Goal: Find specific page/section: Find specific page/section

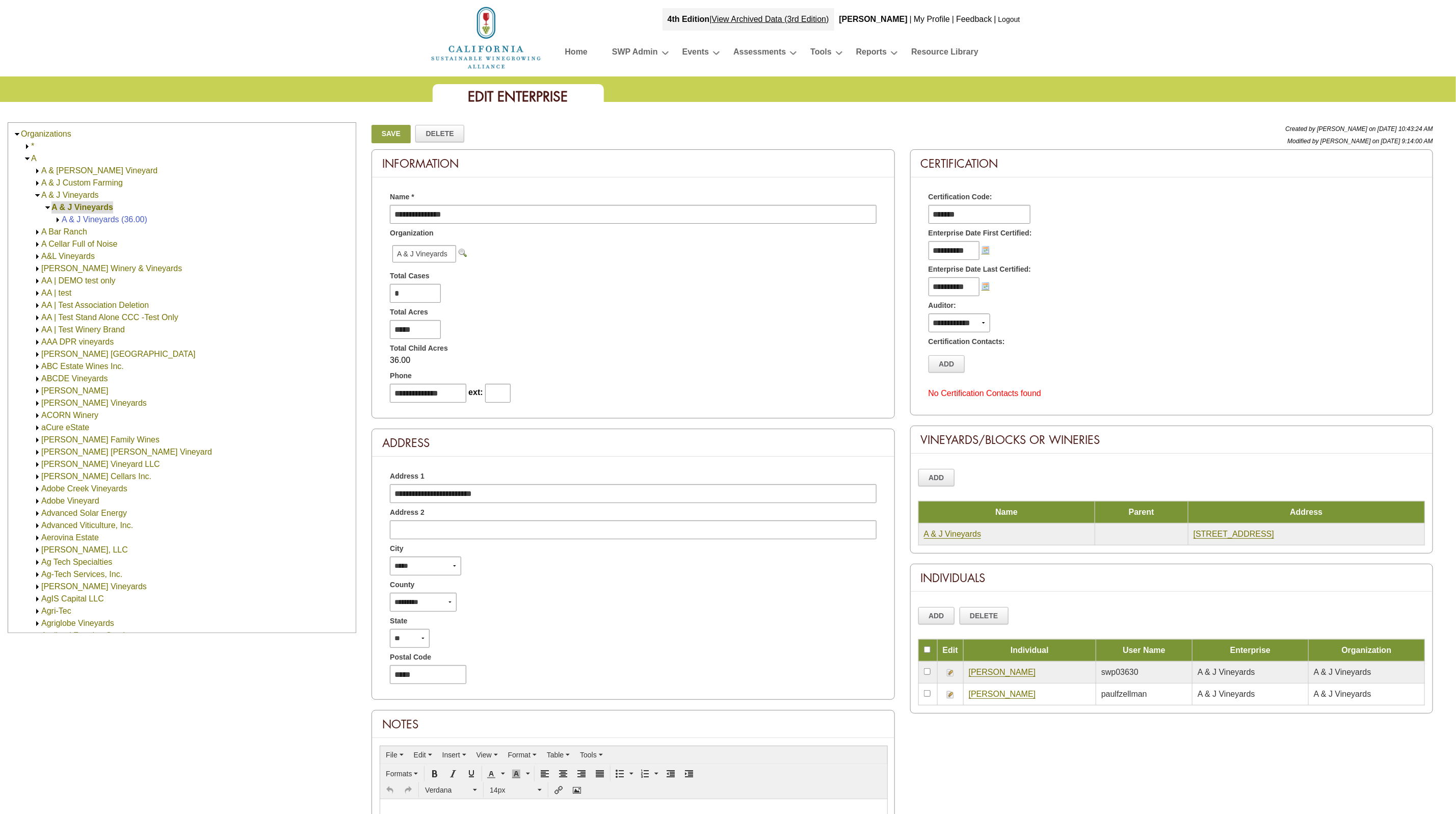
scroll to position [80, 0]
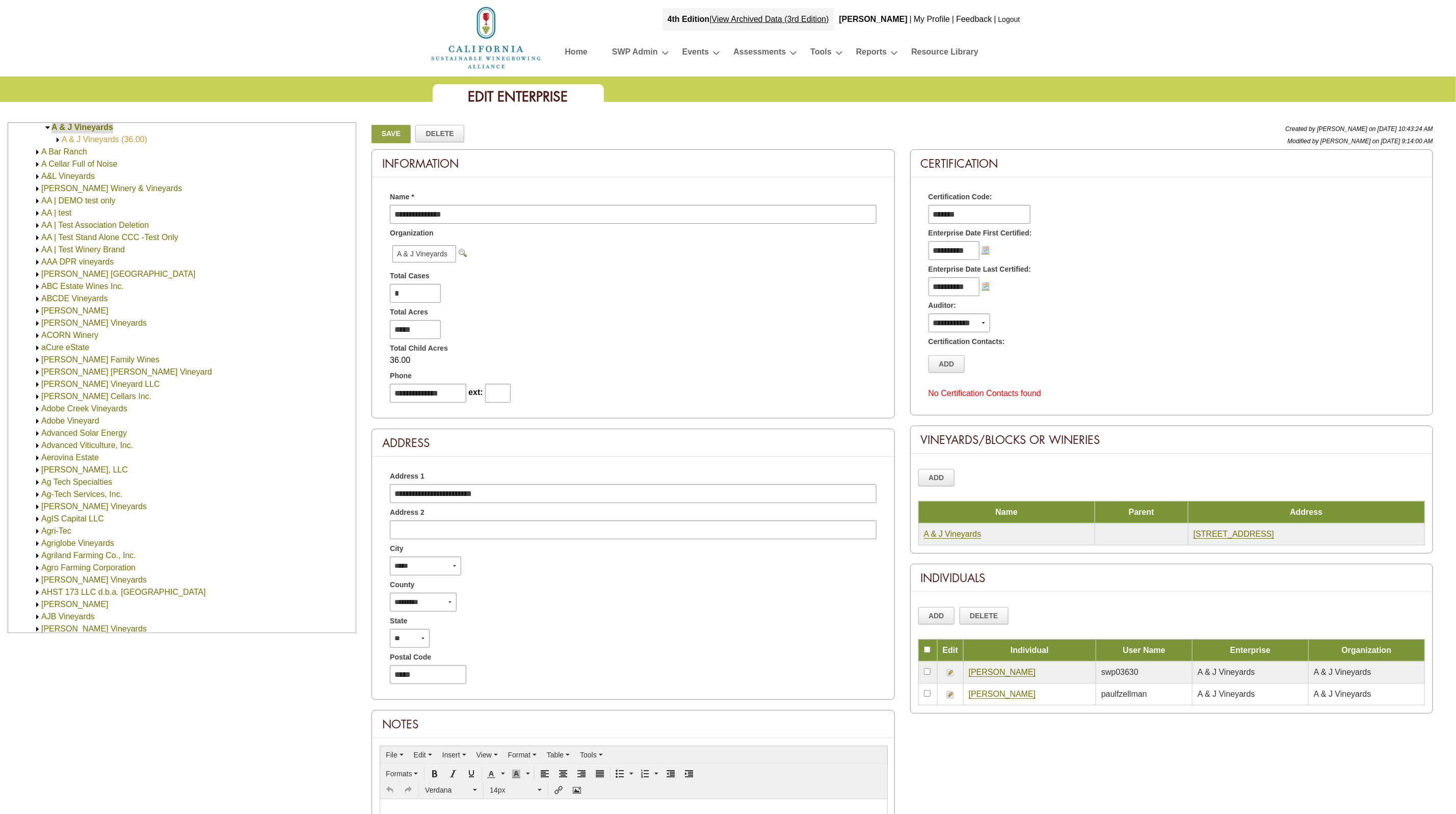
click at [117, 143] on link "A & J Vineyards (36.00)" at bounding box center [104, 140] width 85 height 9
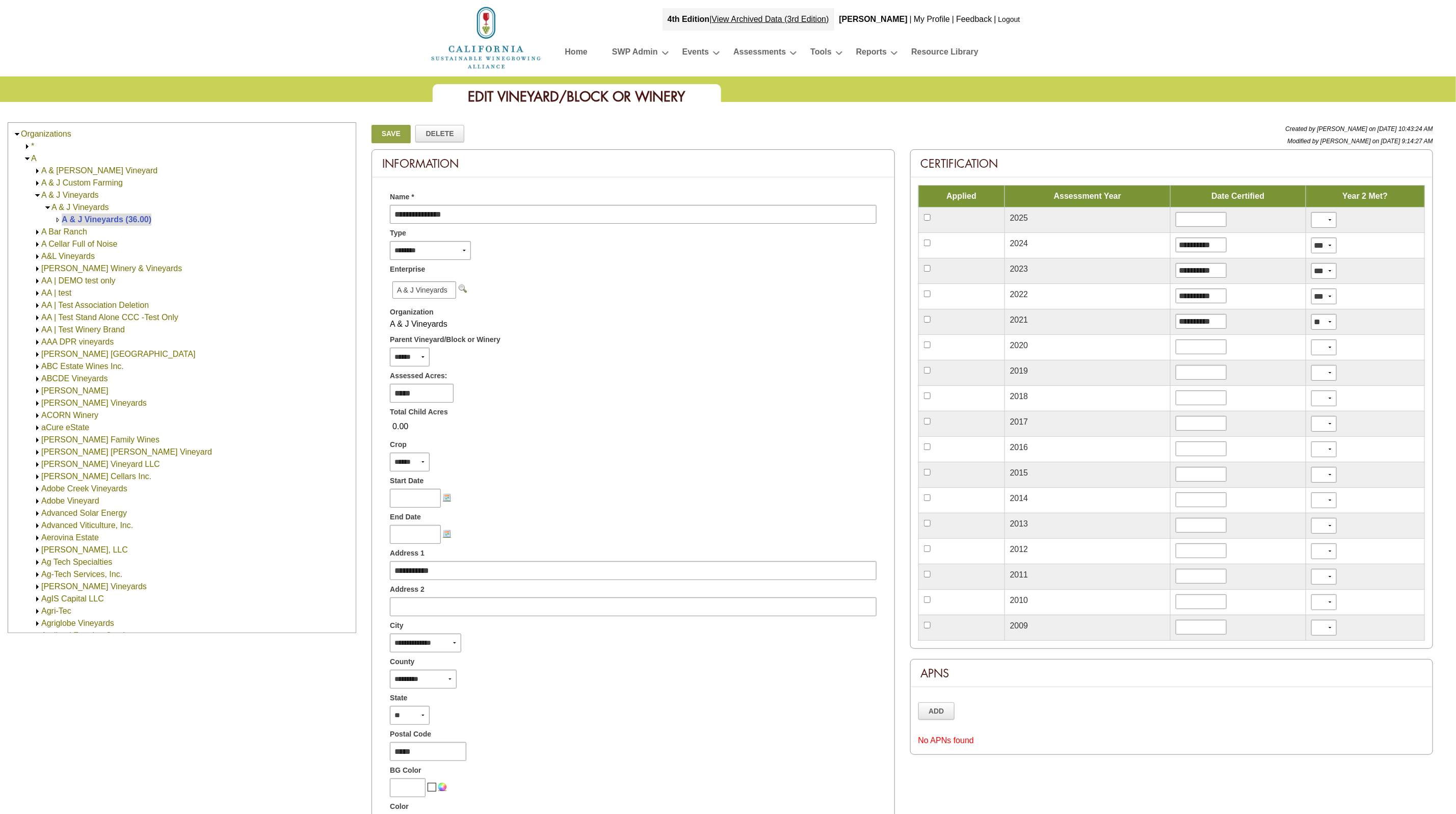
click at [37, 252] on img at bounding box center [37, 256] width 7 height 7
click at [40, 269] on img at bounding box center [37, 269] width 7 height 7
